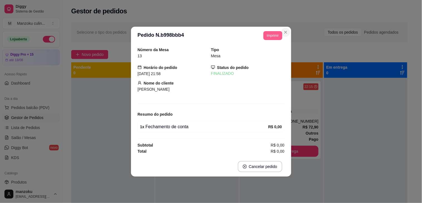
scroll to position [31, 0]
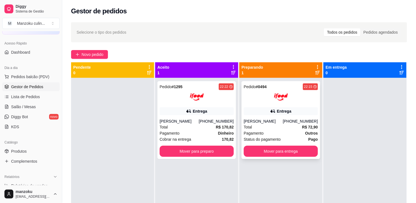
click at [270, 118] on div "[PERSON_NAME]" at bounding box center [263, 121] width 39 height 6
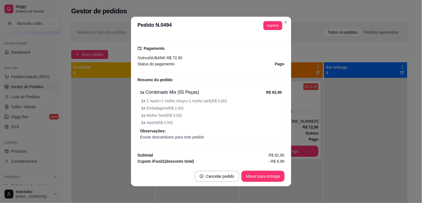
scroll to position [185, 0]
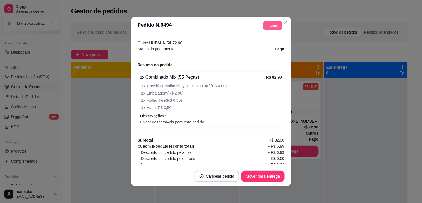
click at [265, 26] on button "Imprimir" at bounding box center [272, 25] width 19 height 9
click at [258, 43] on button "IMPRESSORA" at bounding box center [260, 45] width 40 height 9
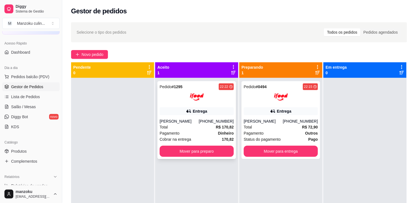
click at [199, 113] on div "Entrega" at bounding box center [200, 111] width 14 height 6
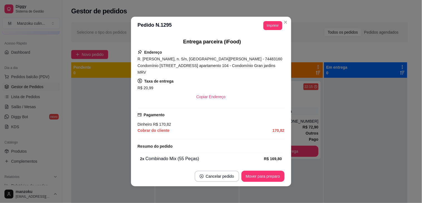
scroll to position [154, 0]
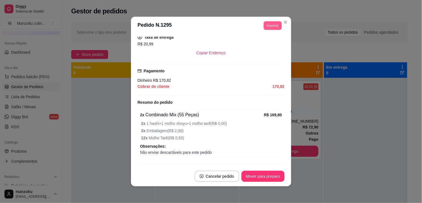
click at [275, 27] on button "Imprimir" at bounding box center [272, 25] width 18 height 9
click at [261, 50] on div "Escolha a impressora IMPRESSORA" at bounding box center [260, 41] width 46 height 19
click at [262, 46] on button "IMPRESSORA" at bounding box center [259, 45] width 39 height 9
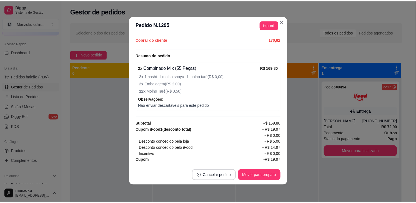
scroll to position [1, 0]
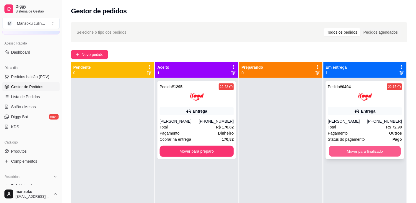
click at [376, 148] on button "Mover para finalizado" at bounding box center [365, 151] width 72 height 11
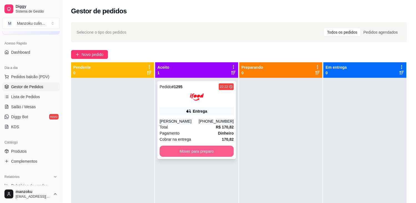
click at [187, 154] on button "Mover para preparo" at bounding box center [197, 151] width 74 height 11
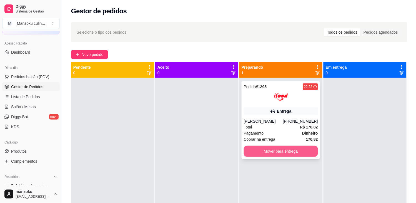
click at [275, 154] on button "Mover para entrega" at bounding box center [281, 151] width 74 height 11
